Goal: Navigation & Orientation: Find specific page/section

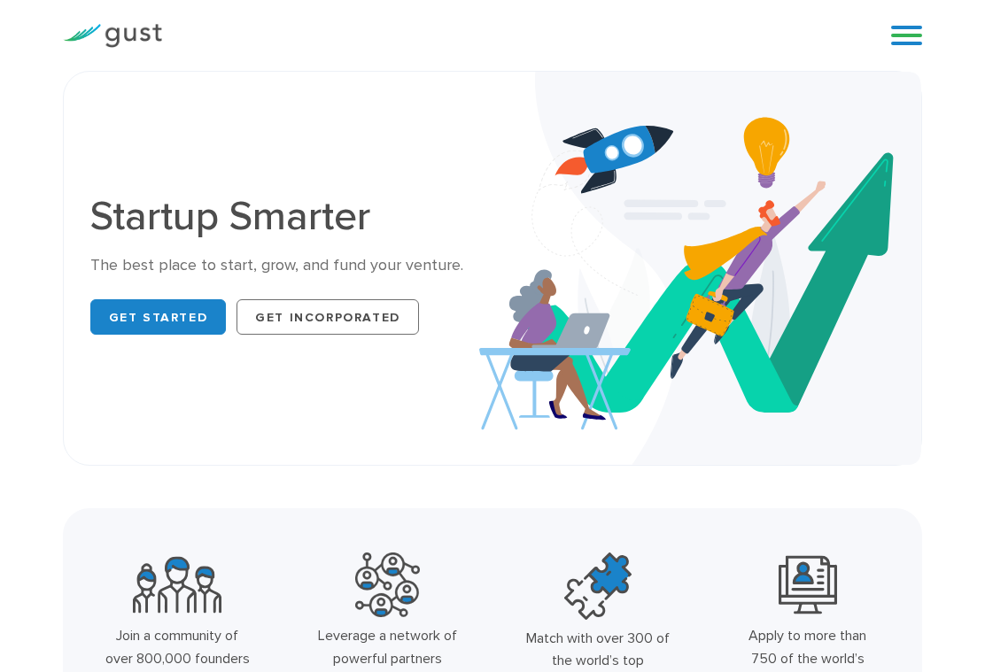
click at [904, 39] on link at bounding box center [906, 35] width 31 height 27
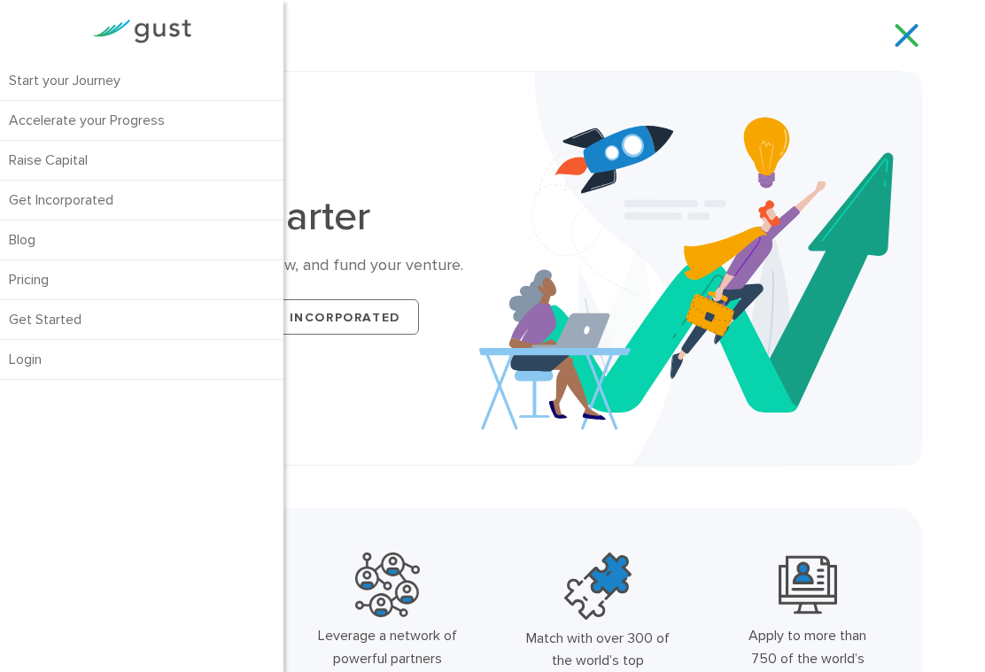
click at [49, 81] on link "Start your Journey" at bounding box center [141, 80] width 283 height 39
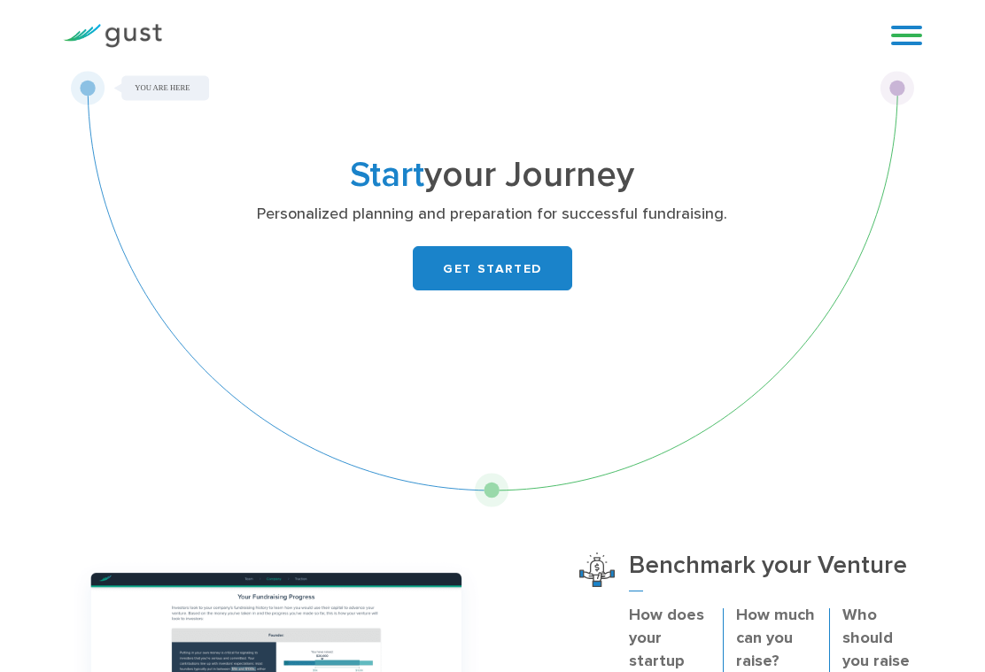
click at [920, 36] on link at bounding box center [906, 35] width 31 height 27
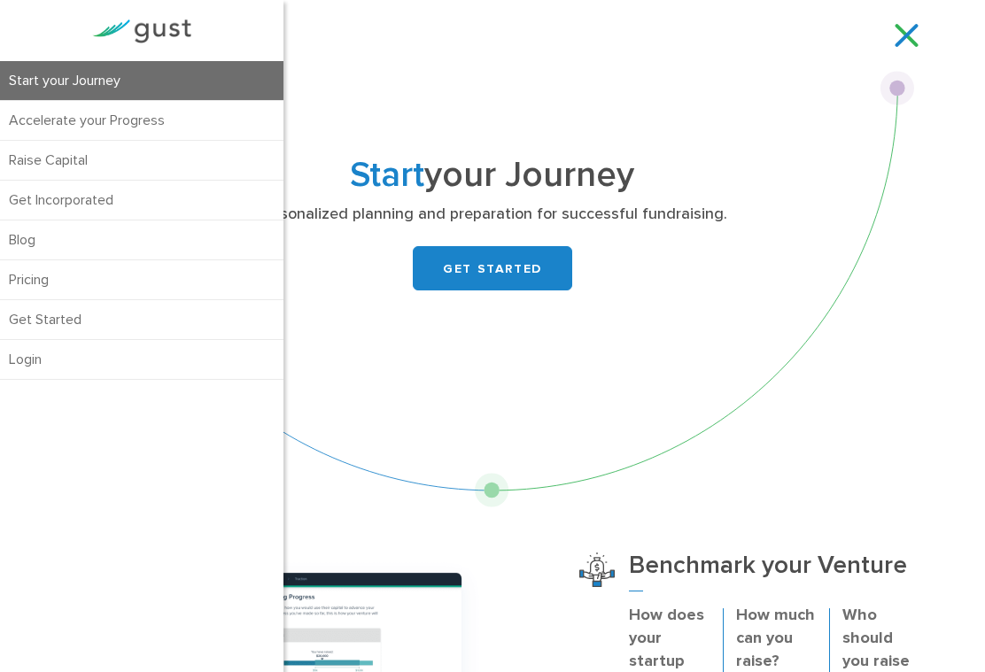
click at [32, 283] on link "Pricing" at bounding box center [141, 279] width 283 height 39
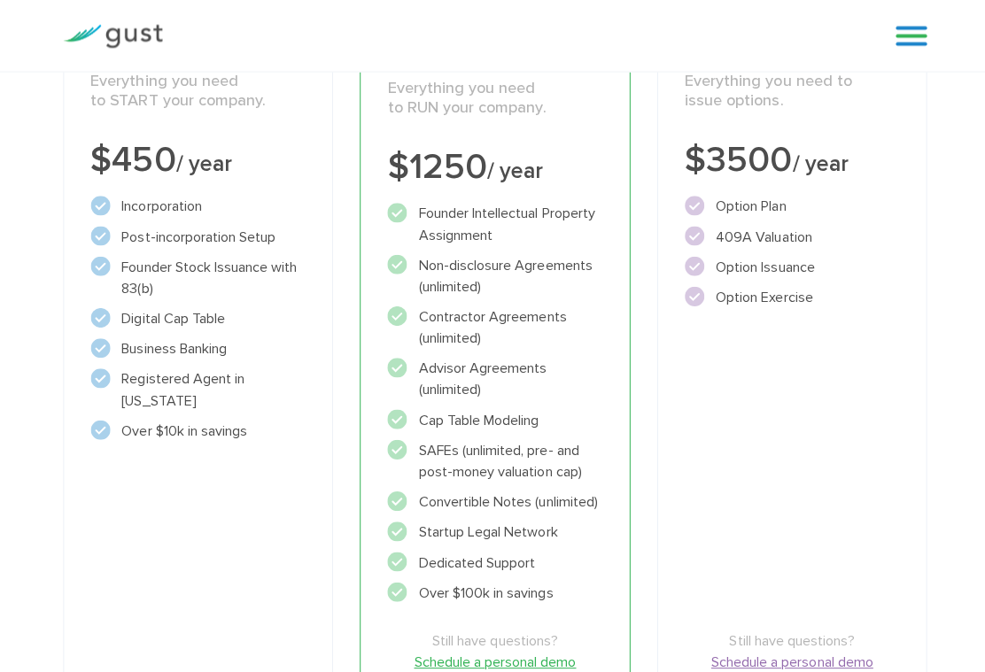
scroll to position [340, 0]
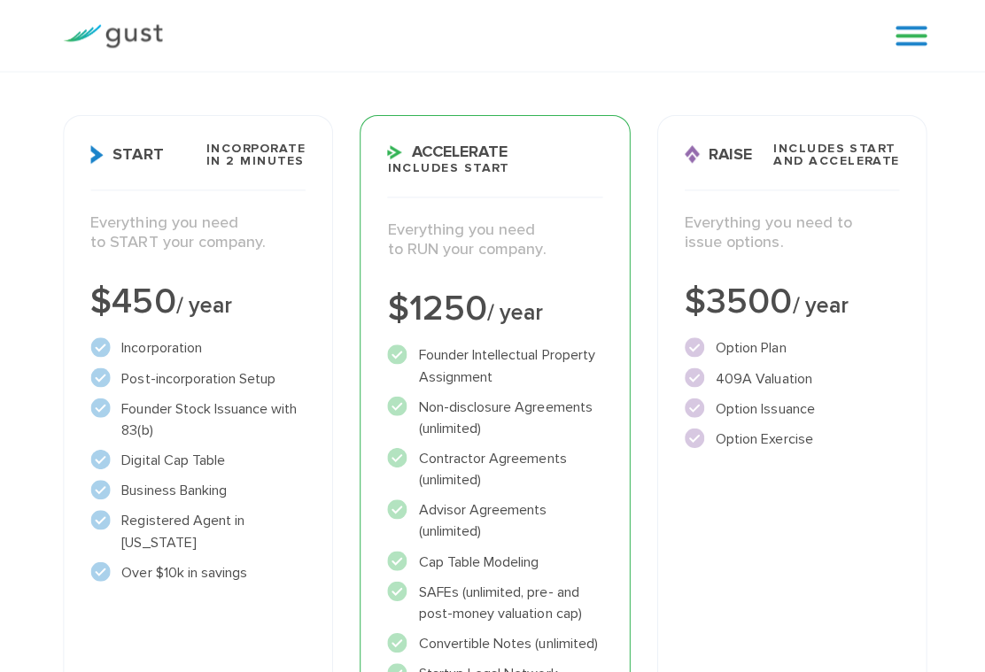
click at [920, 43] on link at bounding box center [906, 35] width 31 height 27
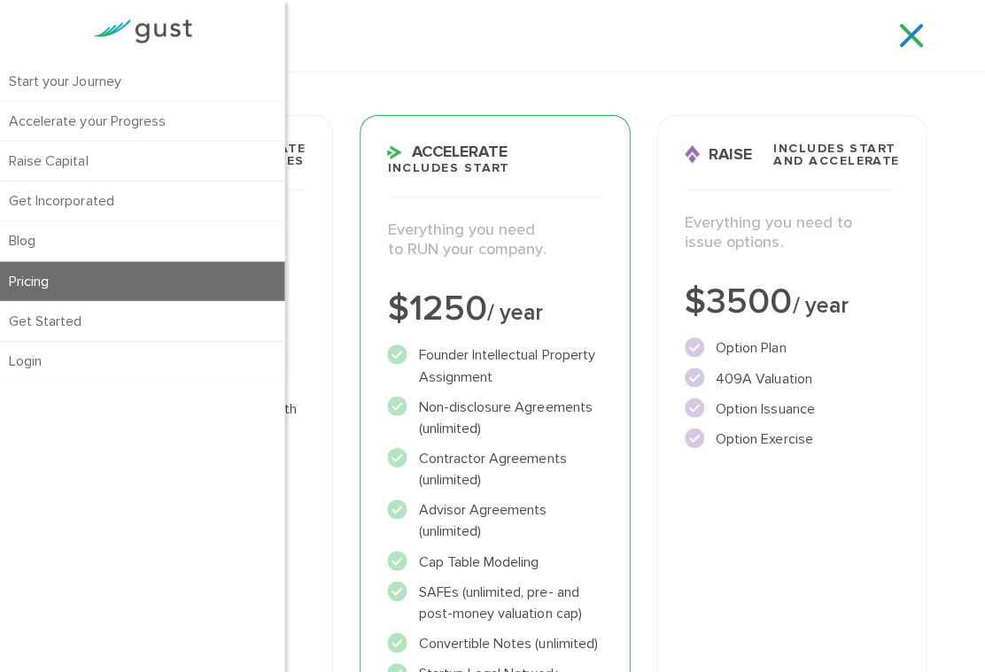
click at [38, 120] on link "Accelerate your Progress" at bounding box center [141, 120] width 283 height 39
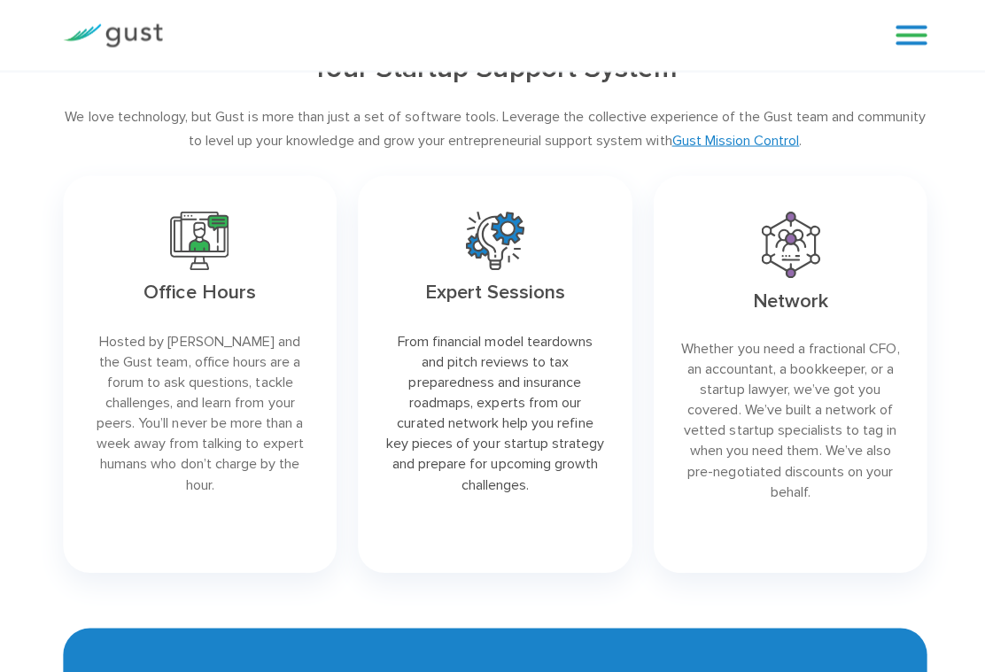
scroll to position [1928, 0]
